Goal: Navigation & Orientation: Find specific page/section

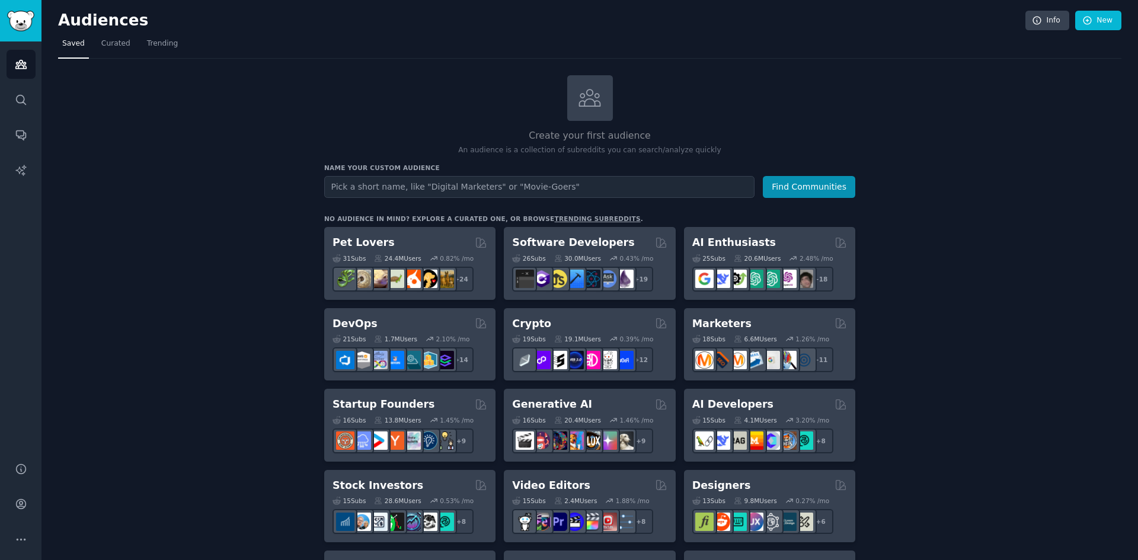
click at [17, 509] on icon "Sidebar" at bounding box center [21, 504] width 12 height 12
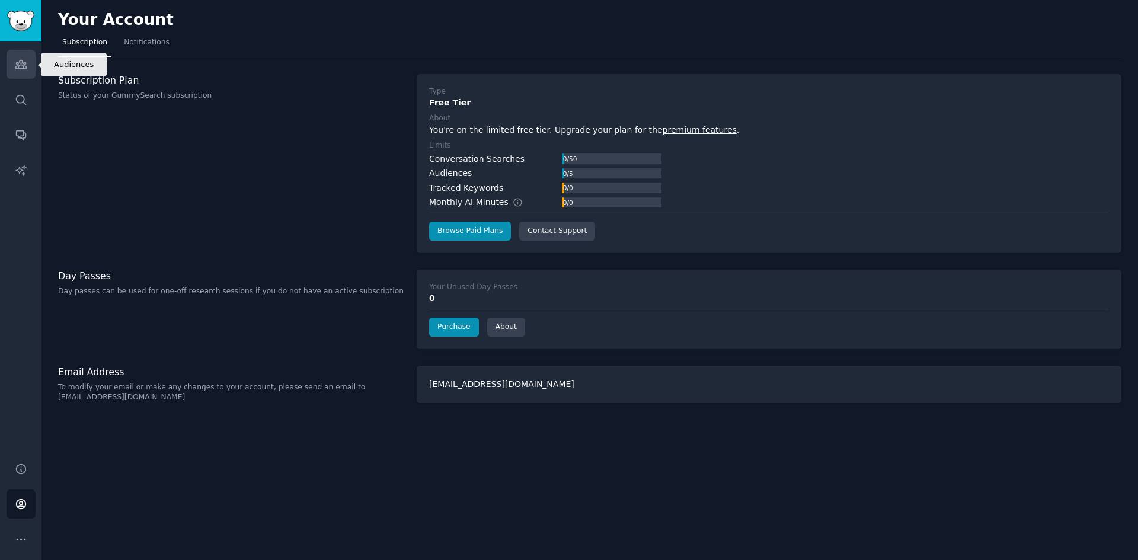
click at [18, 62] on icon "Sidebar" at bounding box center [20, 64] width 11 height 8
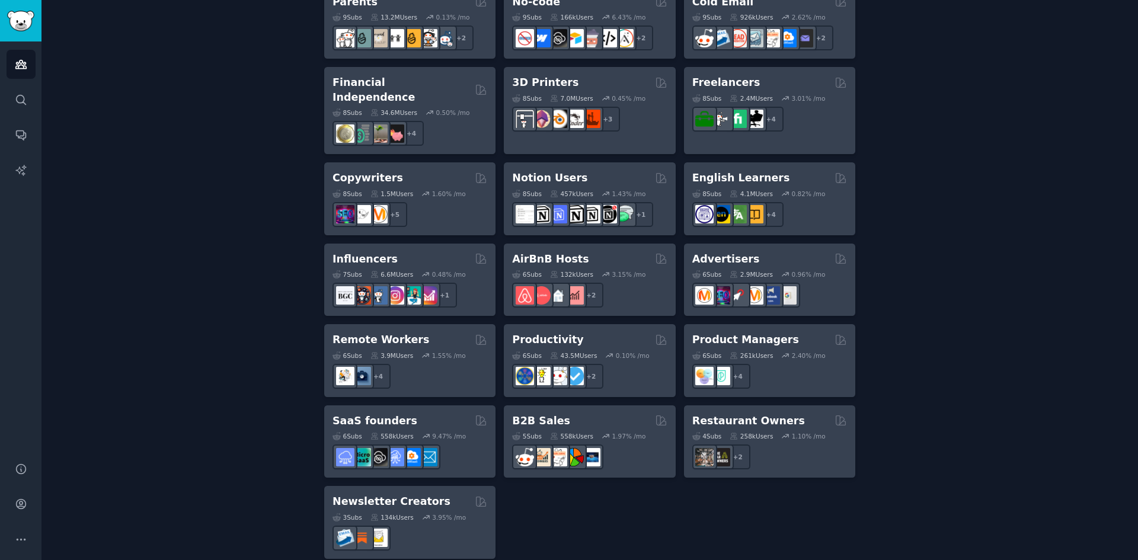
scroll to position [630, 0]
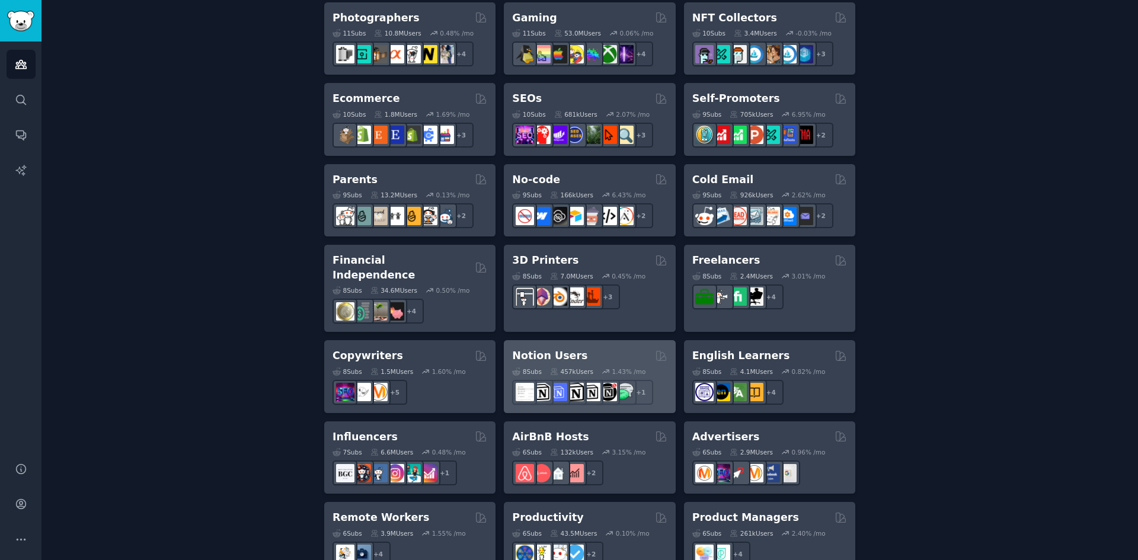
click at [599, 349] on div "Notion Users" at bounding box center [589, 356] width 155 height 15
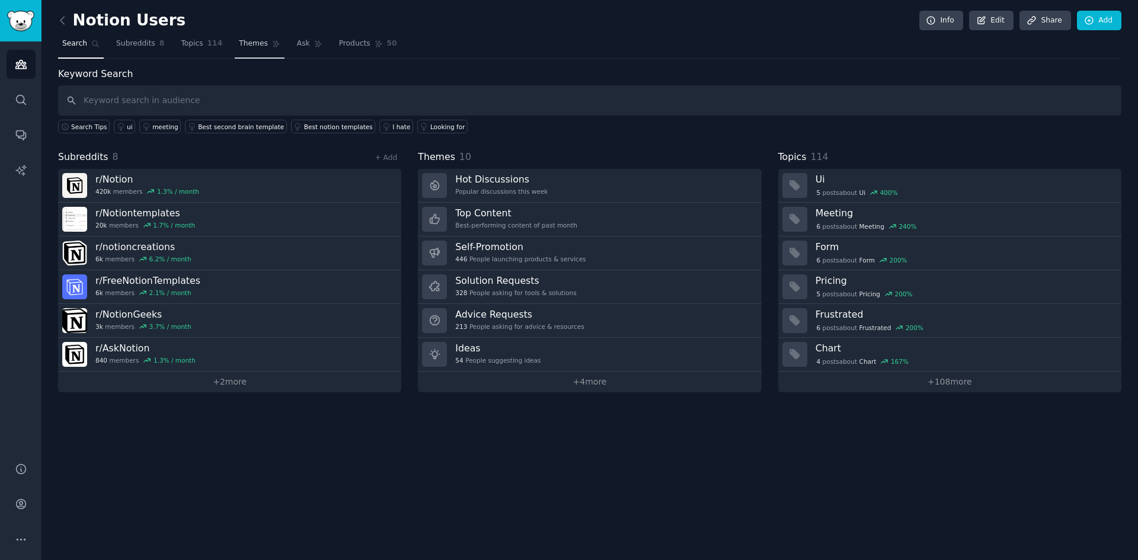
click at [240, 48] on span "Themes" at bounding box center [253, 44] width 29 height 11
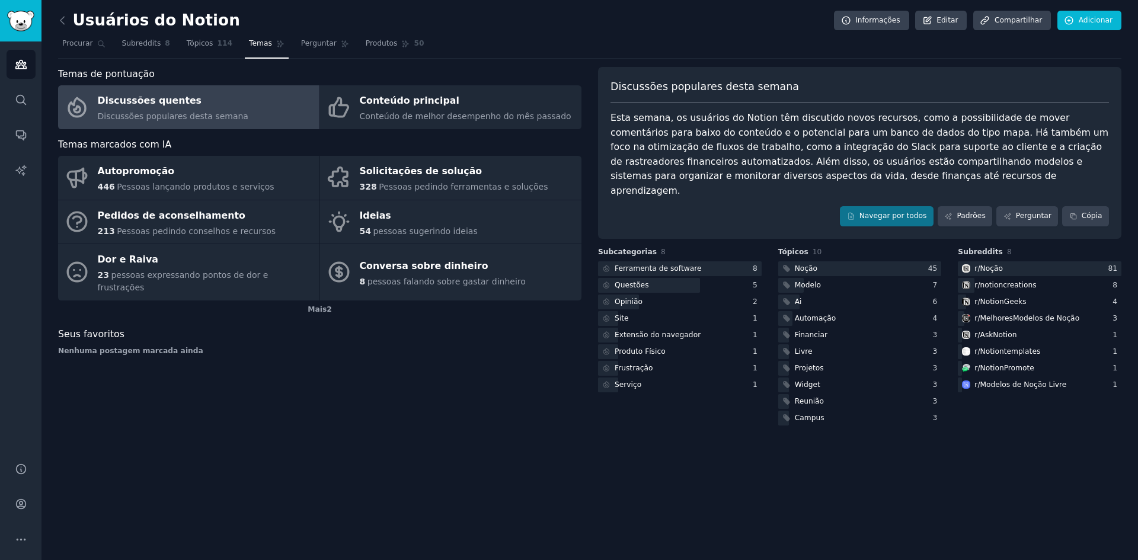
click at [506, 453] on div "Usuários do Notion Informações Editar Compartilhar Adicionar Procurar Subreddit…" at bounding box center [589, 280] width 1097 height 560
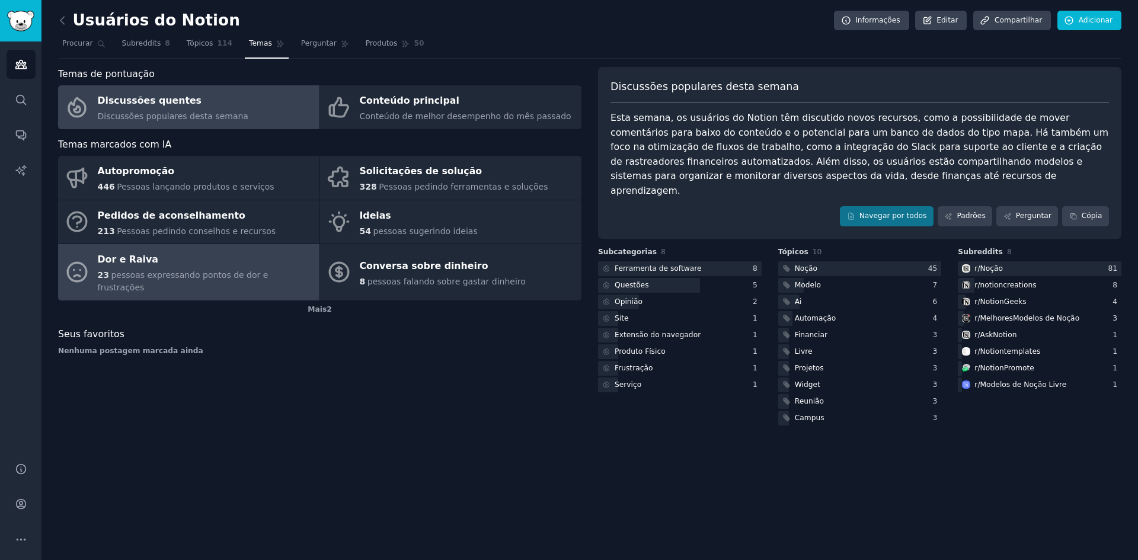
click at [213, 272] on font "pessoas expressando pontos de dor e frustrações" at bounding box center [183, 281] width 171 height 22
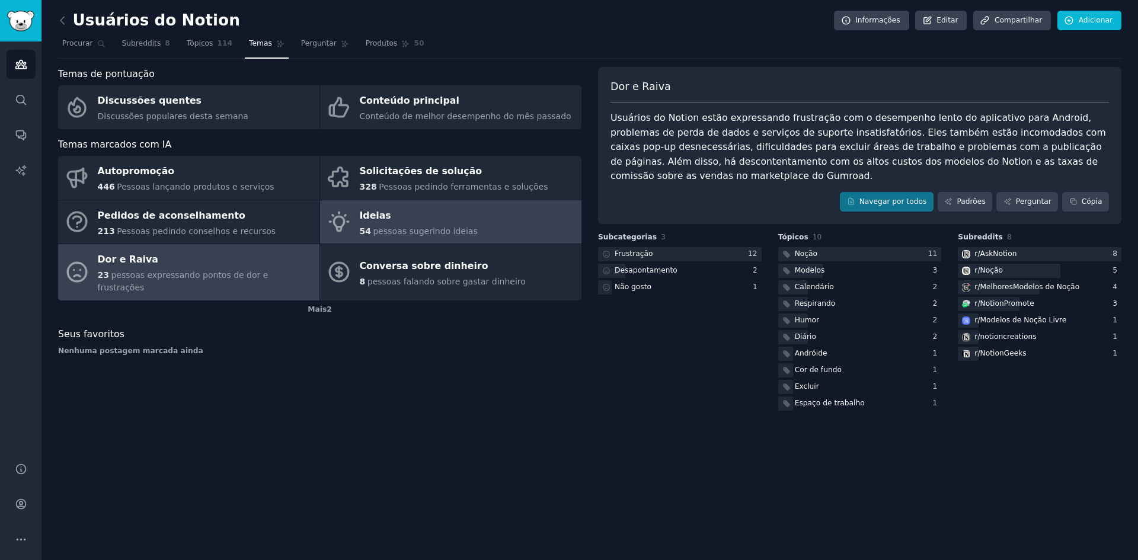
click at [478, 222] on link "Ideias 54 pessoas sugerindo ideias" at bounding box center [450, 222] width 261 height 44
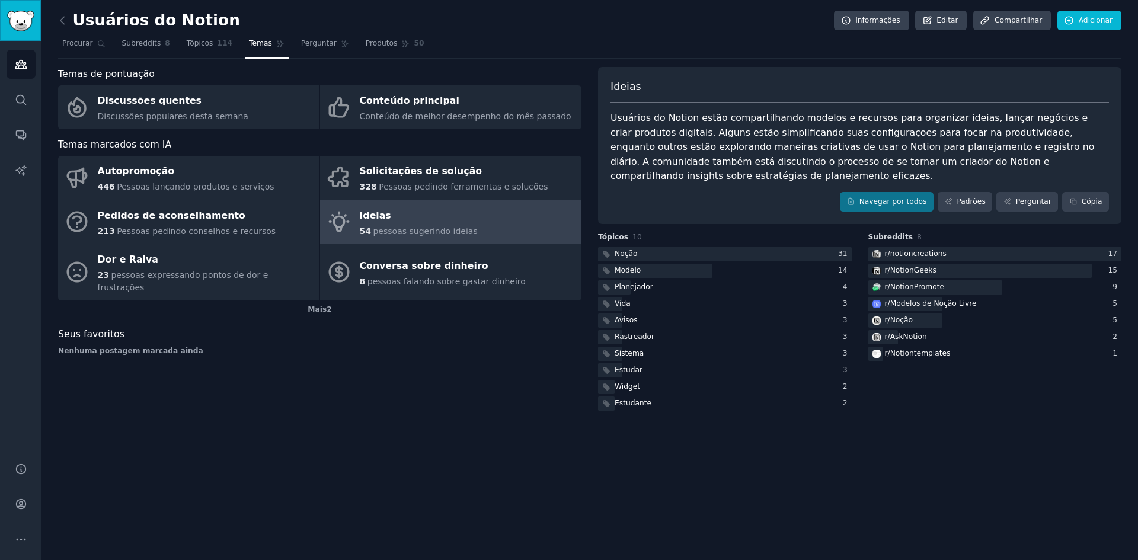
click at [17, 30] on img "Barra lateral" at bounding box center [20, 21] width 27 height 21
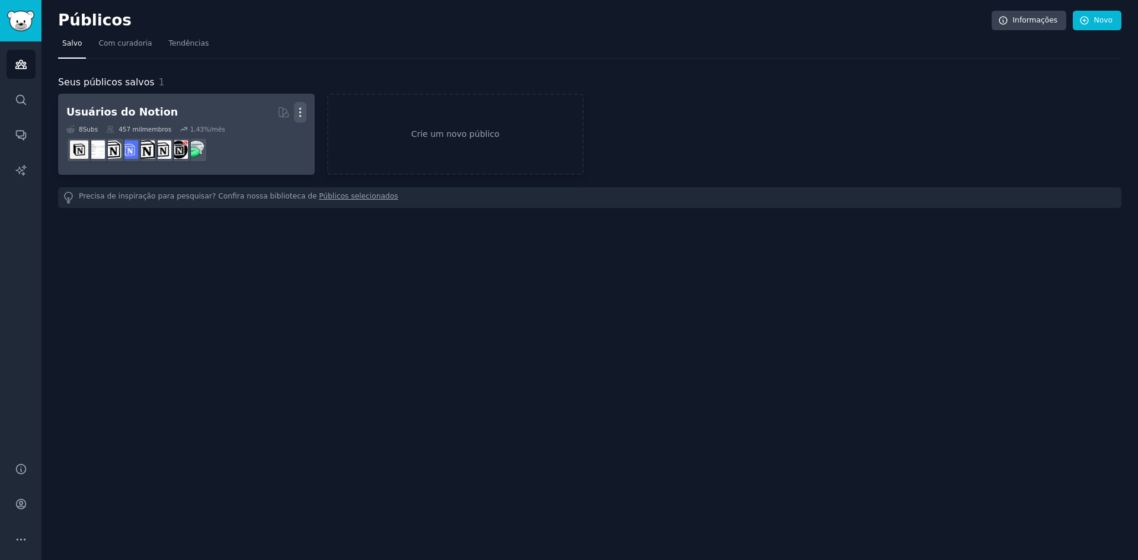
click at [301, 116] on icon "button" at bounding box center [299, 112] width 1 height 8
click at [274, 141] on p "Delete" at bounding box center [267, 137] width 27 height 12
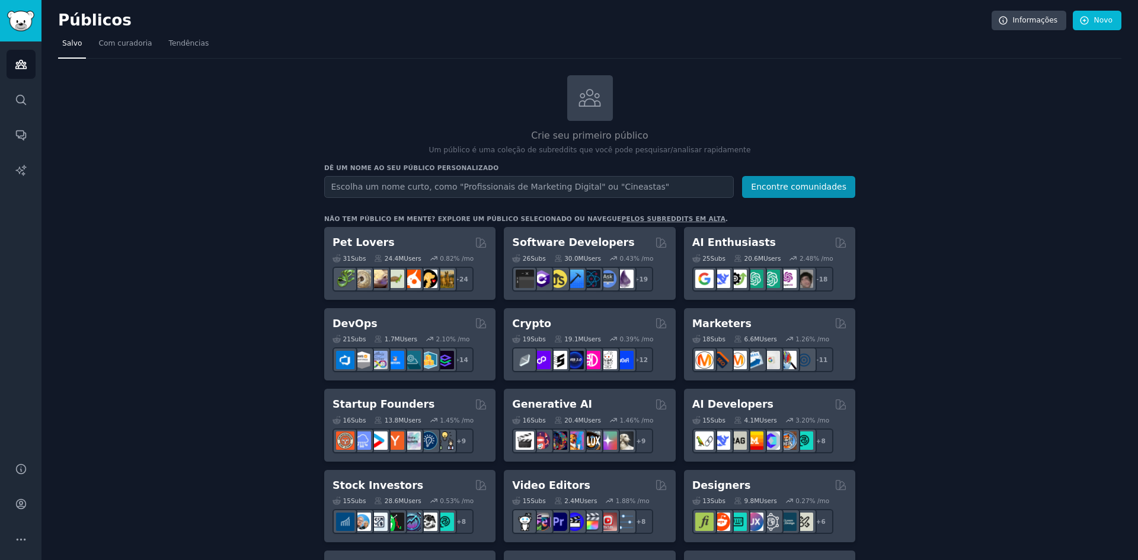
click at [127, 43] on font "Com curadoria" at bounding box center [124, 43] width 53 height 8
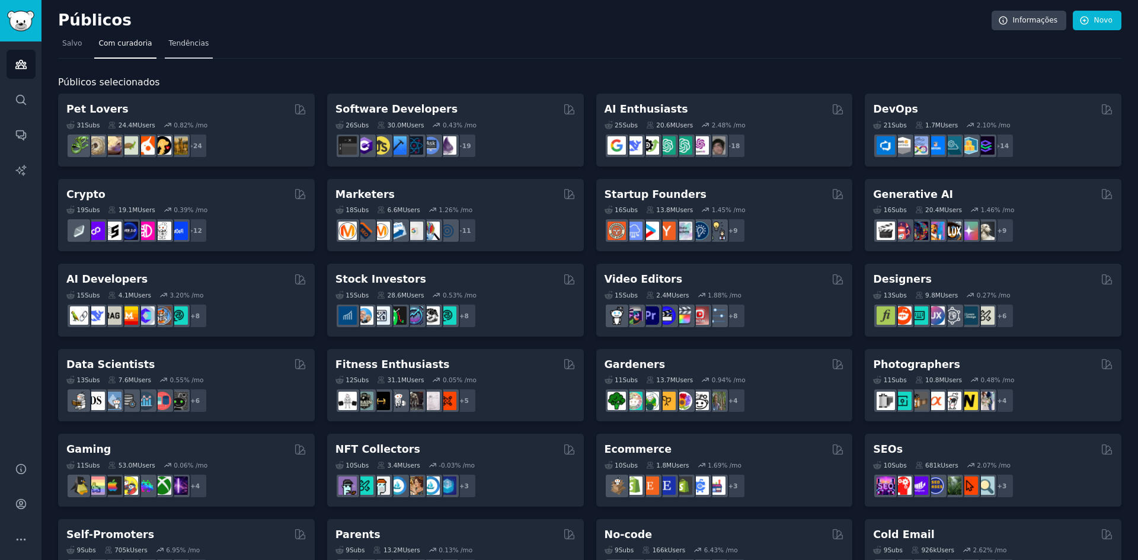
click at [177, 39] on font "Tendências" at bounding box center [189, 43] width 40 height 8
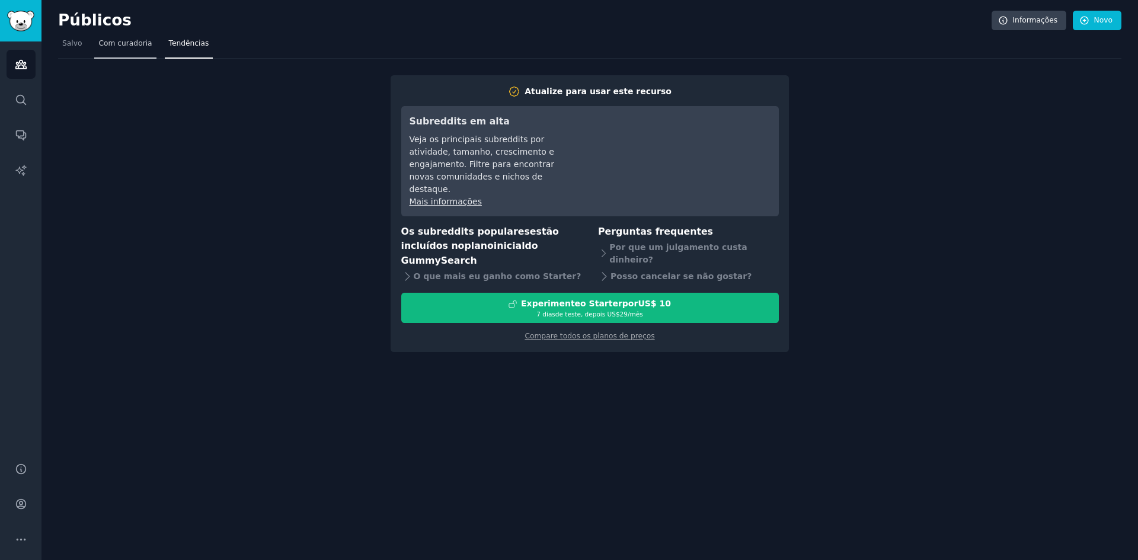
click at [127, 46] on font "Com curadoria" at bounding box center [124, 43] width 53 height 8
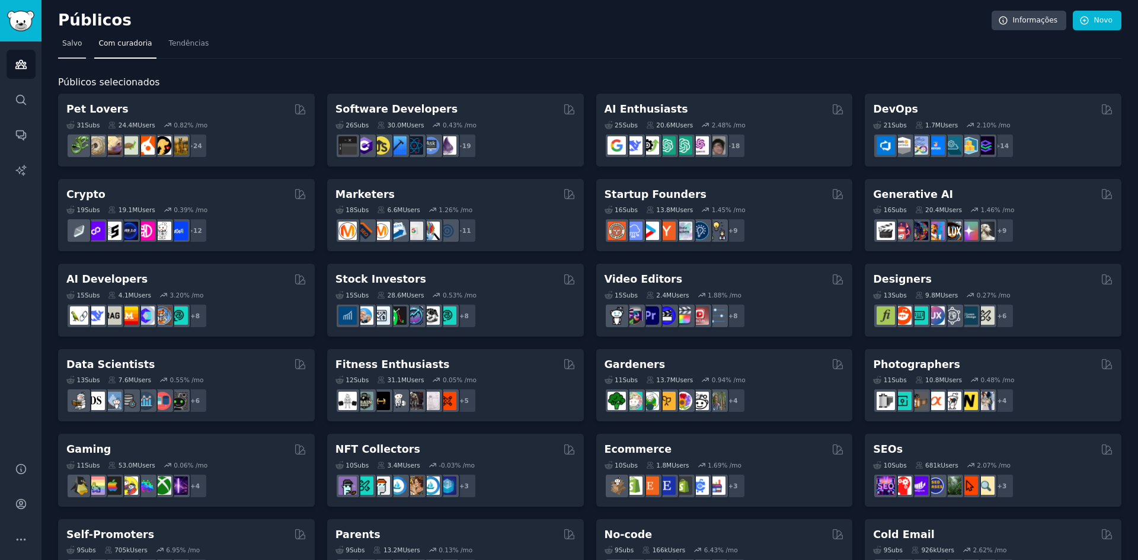
click at [76, 46] on font "Salvo" at bounding box center [72, 43] width 20 height 8
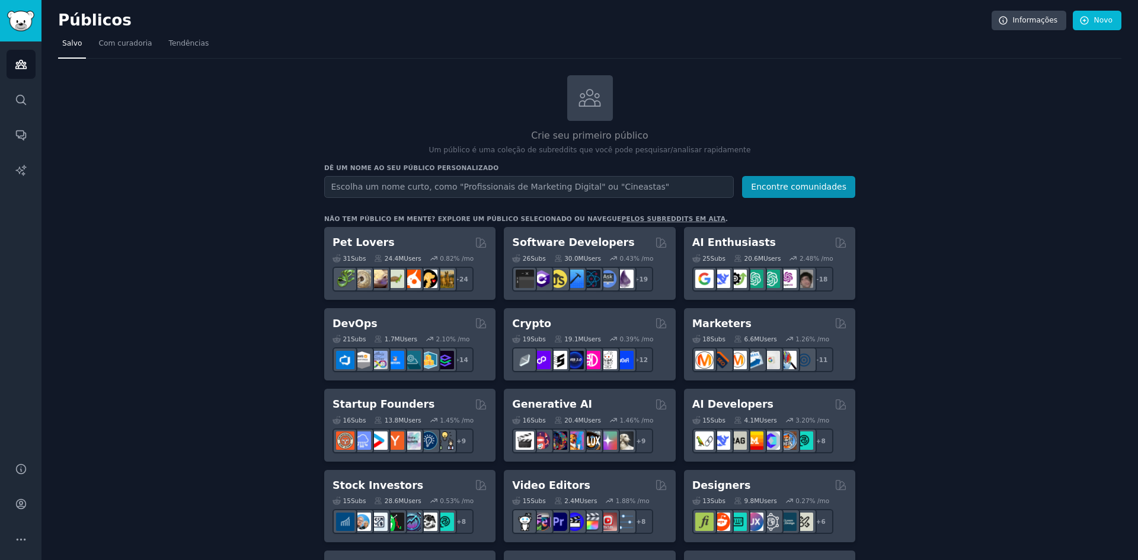
click at [484, 24] on h2 "Públicos" at bounding box center [525, 20] width 934 height 19
